Goal: Book appointment/travel/reservation

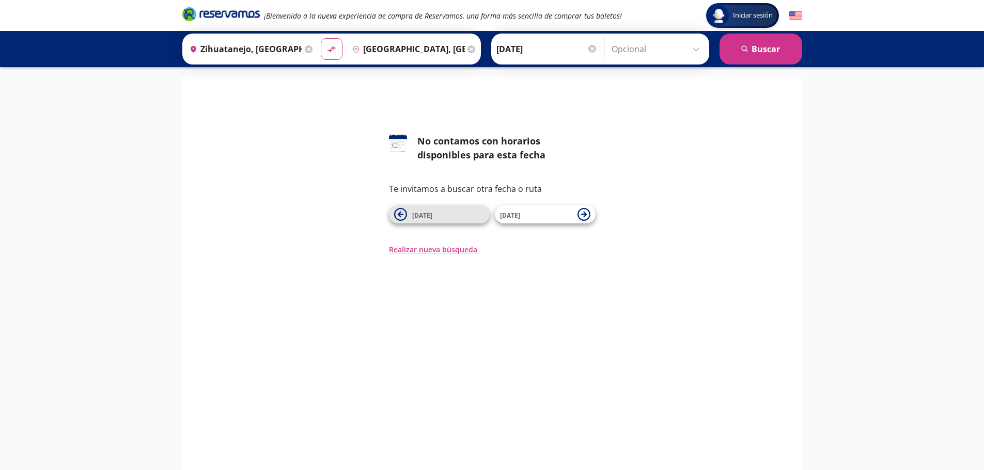
click at [448, 217] on span "[DATE]" at bounding box center [448, 215] width 72 height 12
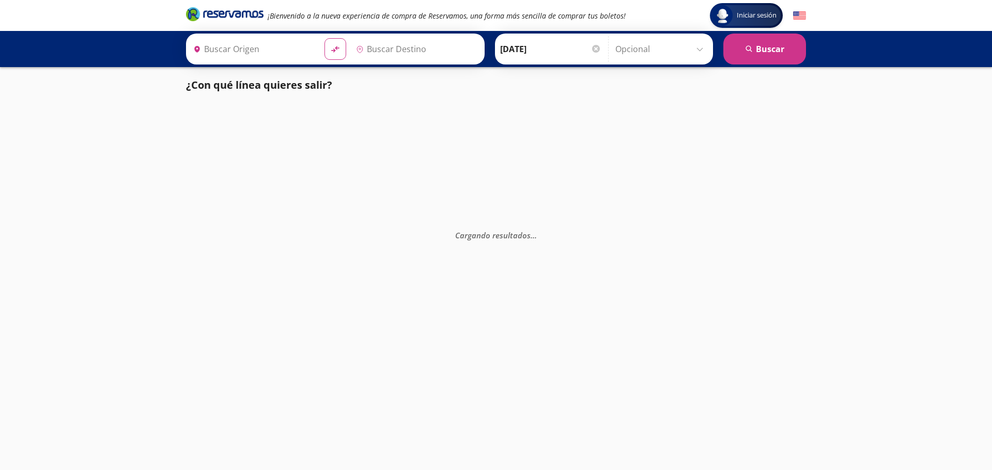
type input "Zihuatanejo, [GEOGRAPHIC_DATA]"
type input "[GEOGRAPHIC_DATA], [GEOGRAPHIC_DATA]"
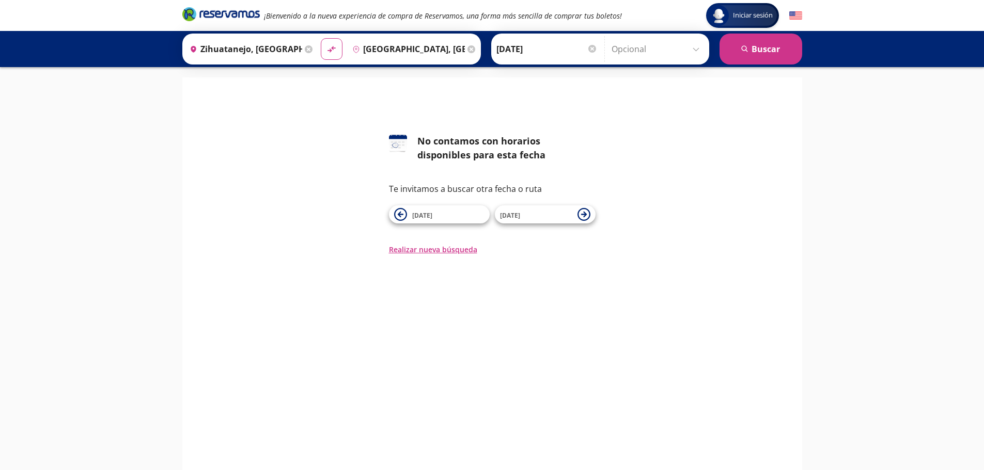
click at [429, 219] on span "[DATE]" at bounding box center [422, 215] width 20 height 9
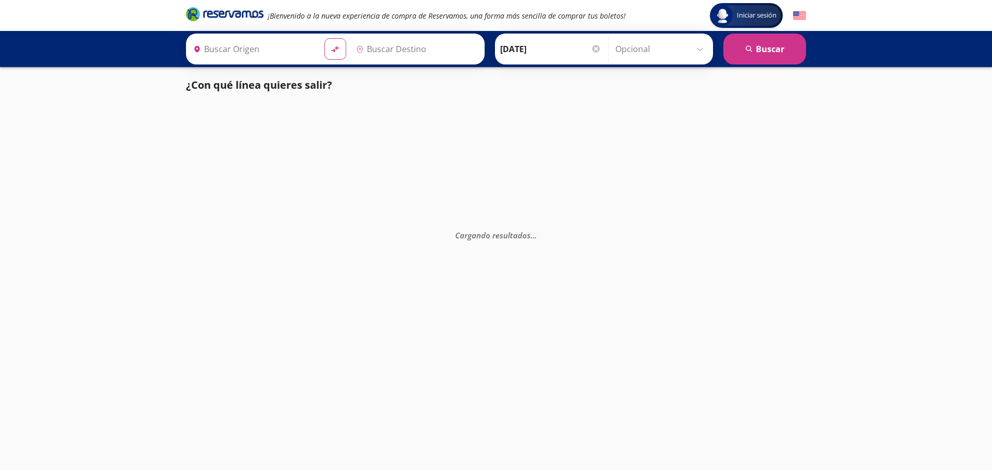
type input "Zihuatanejo, [GEOGRAPHIC_DATA]"
type input "[GEOGRAPHIC_DATA], [GEOGRAPHIC_DATA]"
click at [471, 50] on icon at bounding box center [475, 49] width 8 height 8
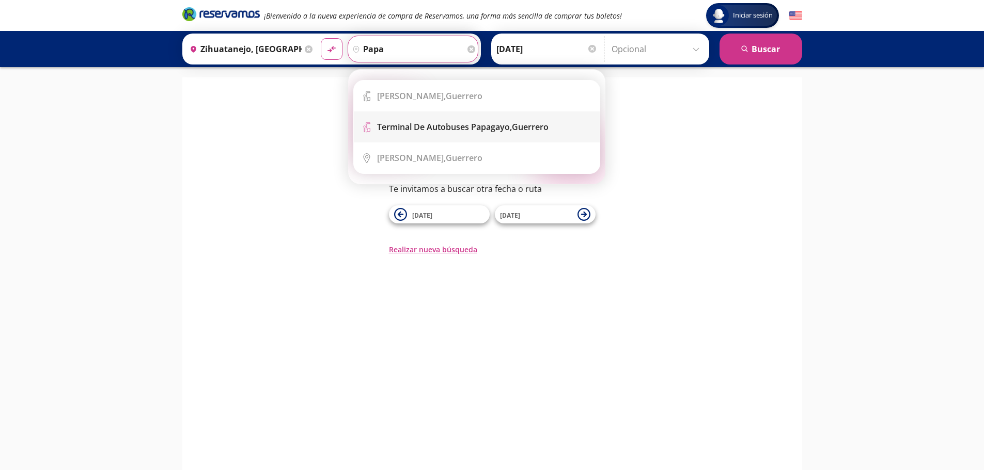
click at [448, 128] on b "Terminal de Autobuses Papagayo," at bounding box center [444, 126] width 135 height 11
type input "Terminal de Autobuses Papagayo, [GEOGRAPHIC_DATA]"
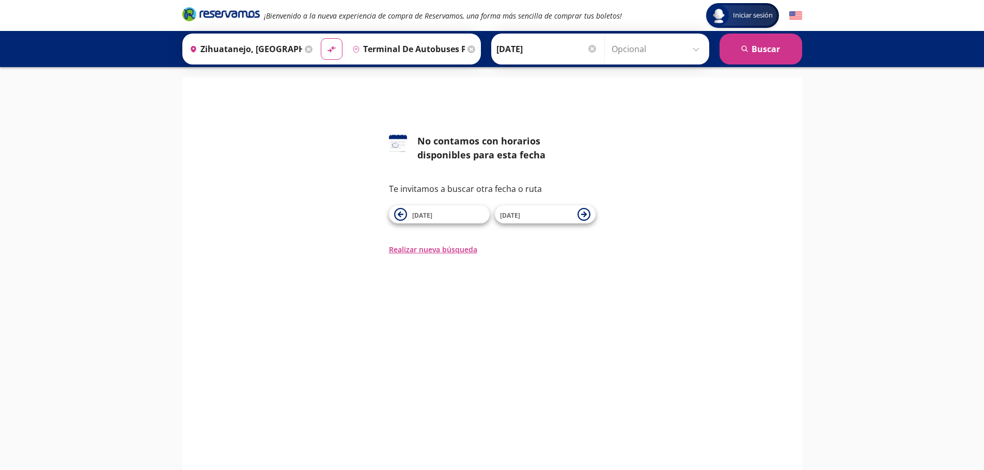
click at [589, 51] on div at bounding box center [592, 49] width 8 height 8
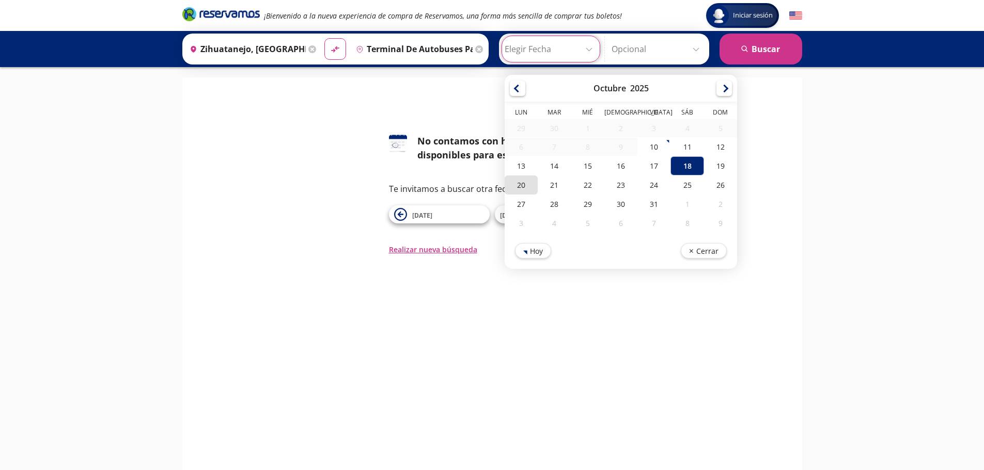
click at [515, 187] on div "20" at bounding box center [521, 185] width 33 height 19
type input "[DATE]"
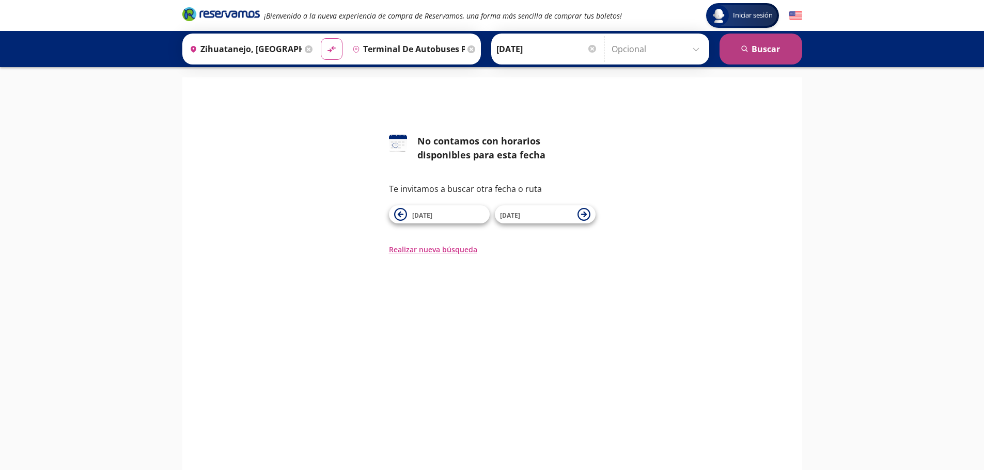
click at [746, 43] on button "search [GEOGRAPHIC_DATA]" at bounding box center [760, 49] width 83 height 31
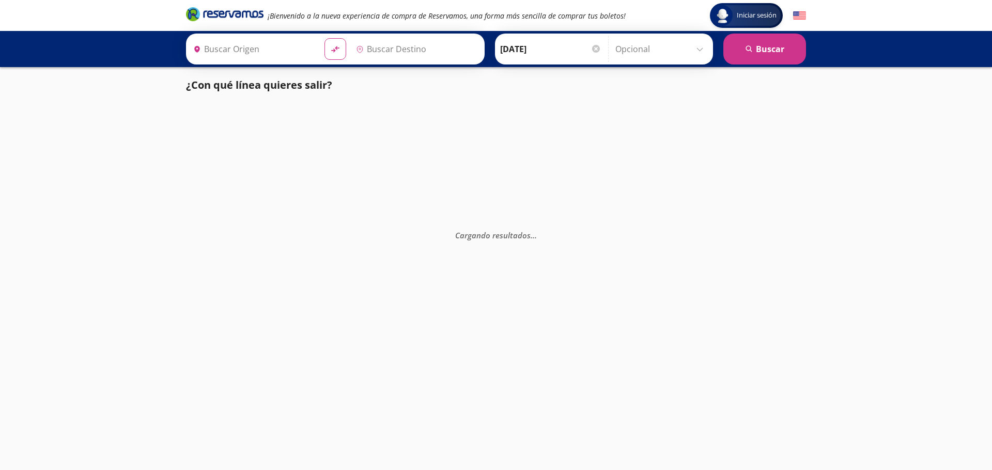
type input "Terminal de Autobuses Papagayo, [GEOGRAPHIC_DATA]"
type input "Zihuatanejo, [GEOGRAPHIC_DATA]"
